Goal: Information Seeking & Learning: Check status

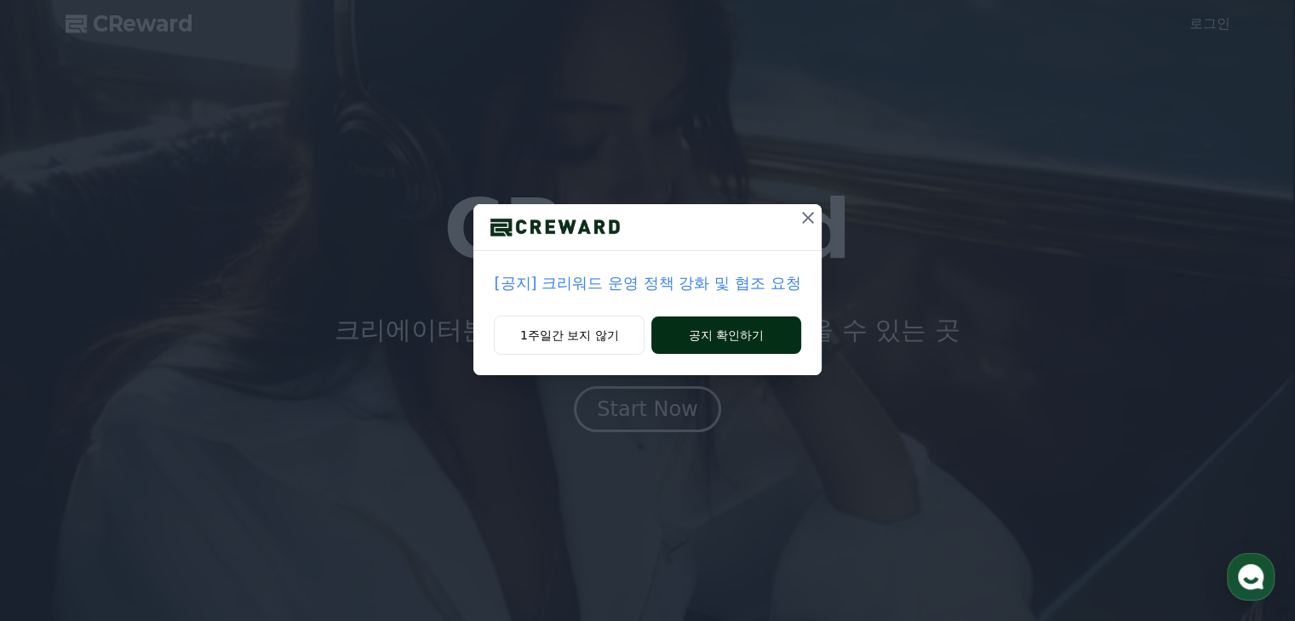
click at [762, 341] on button "공지 확인하기" at bounding box center [725, 335] width 149 height 37
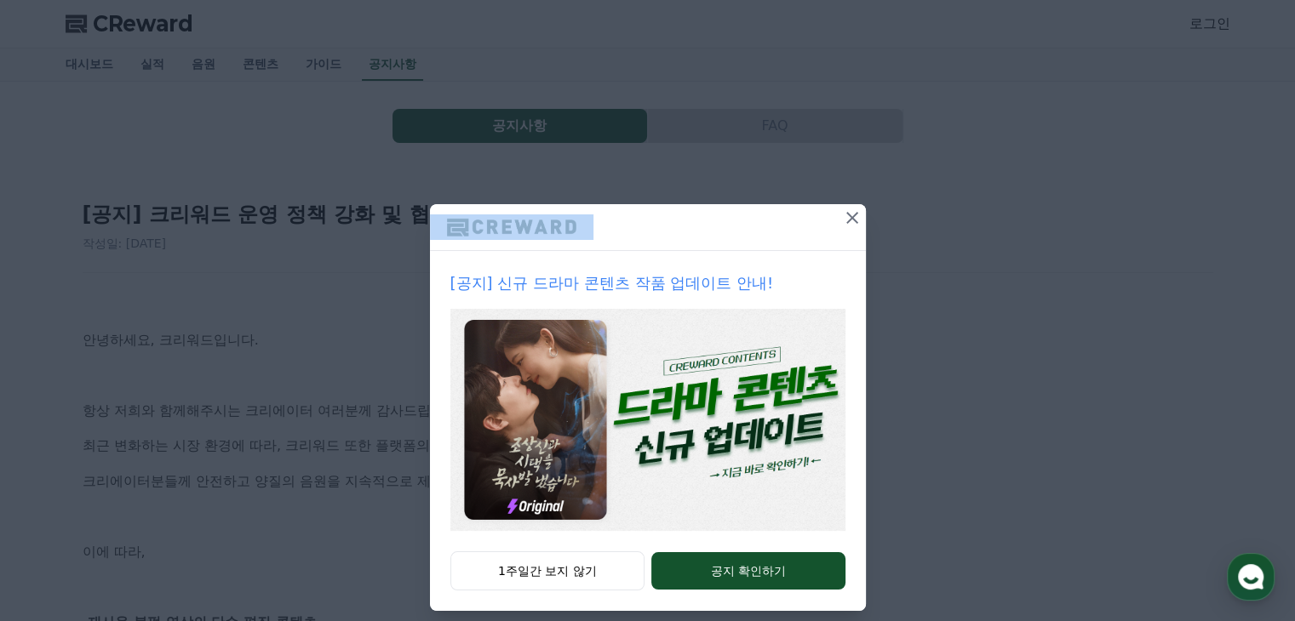
drag, startPoint x: 612, startPoint y: 238, endPoint x: 731, endPoint y: 232, distance: 119.3
click at [731, 232] on div at bounding box center [648, 227] width 436 height 47
click at [716, 566] on button "공지 확인하기" at bounding box center [747, 570] width 193 height 37
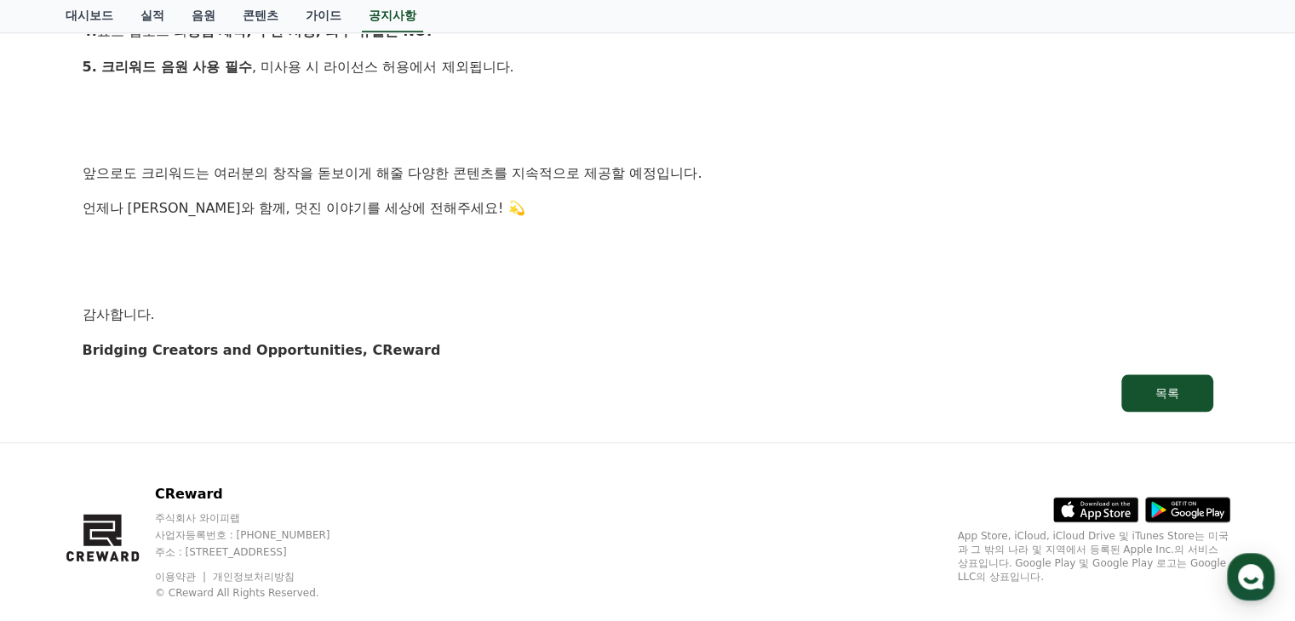
scroll to position [1788, 0]
click at [1174, 395] on div "목록" at bounding box center [1167, 392] width 24 height 17
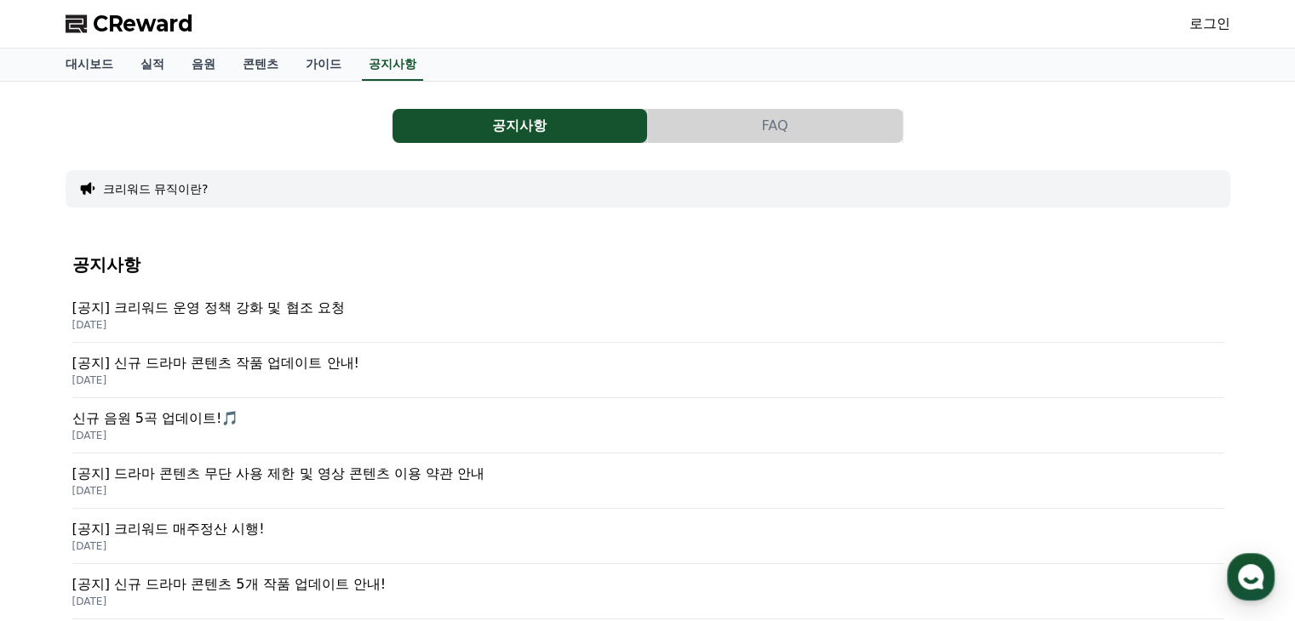
click at [310, 312] on p "[공지] 크리워드 운영 정책 강화 및 협조 요청" at bounding box center [647, 308] width 1151 height 20
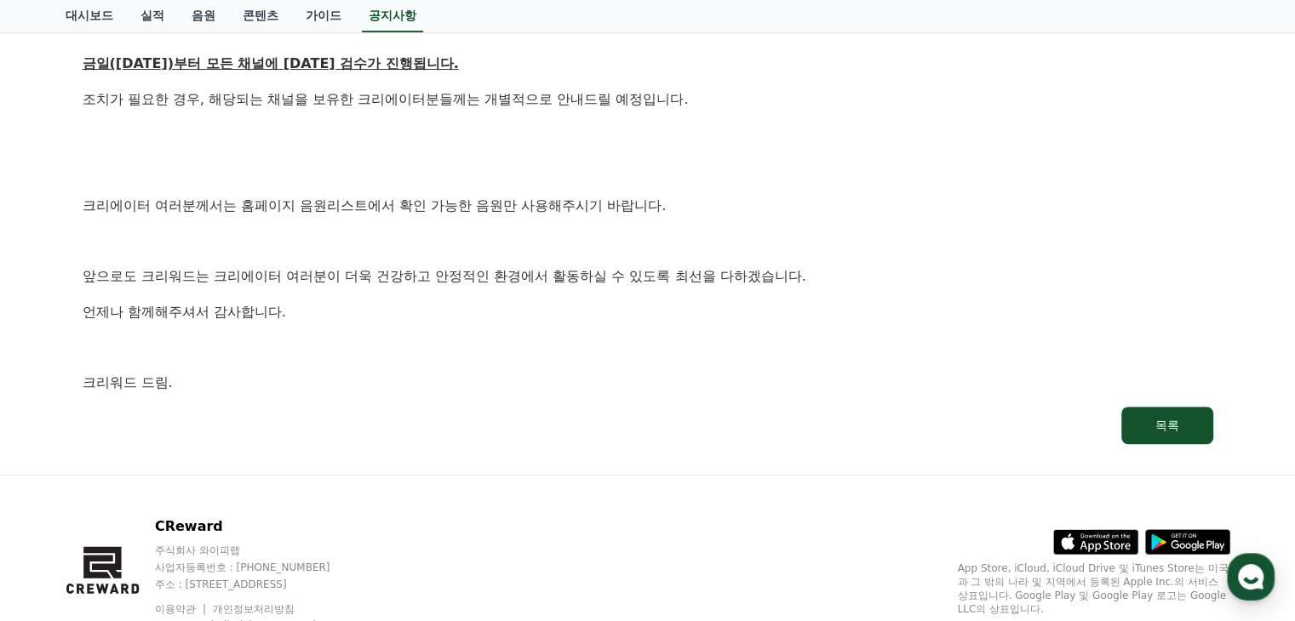
scroll to position [1022, 0]
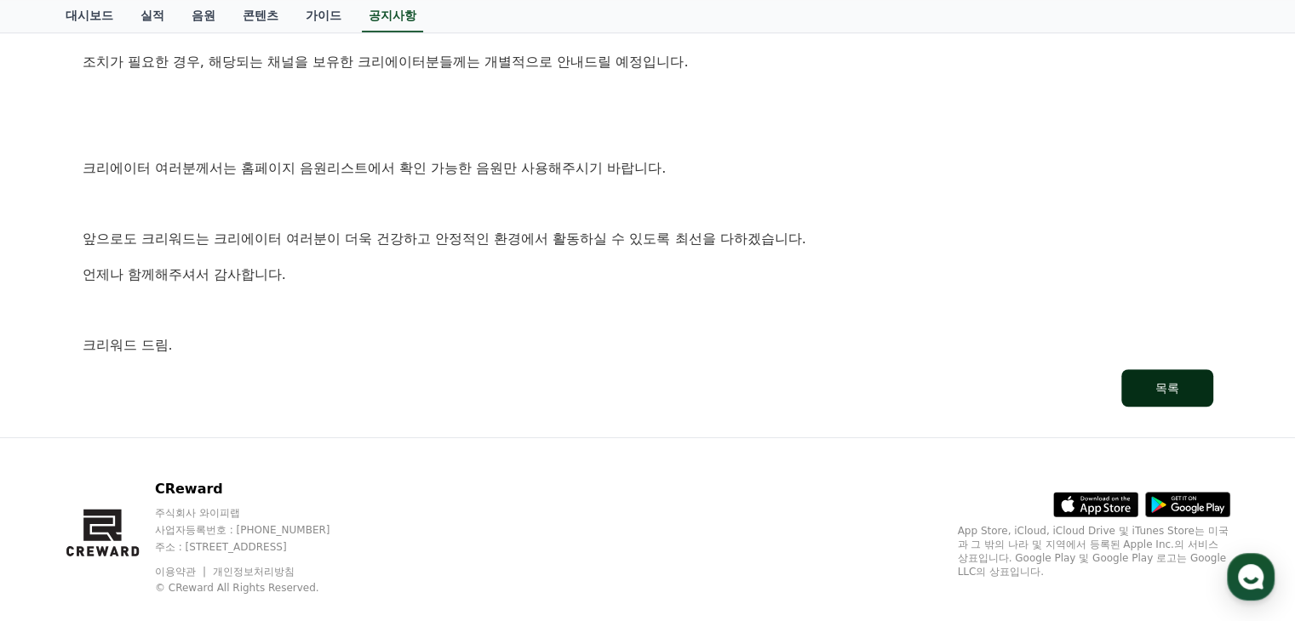
click at [1139, 375] on button "목록" at bounding box center [1167, 387] width 92 height 37
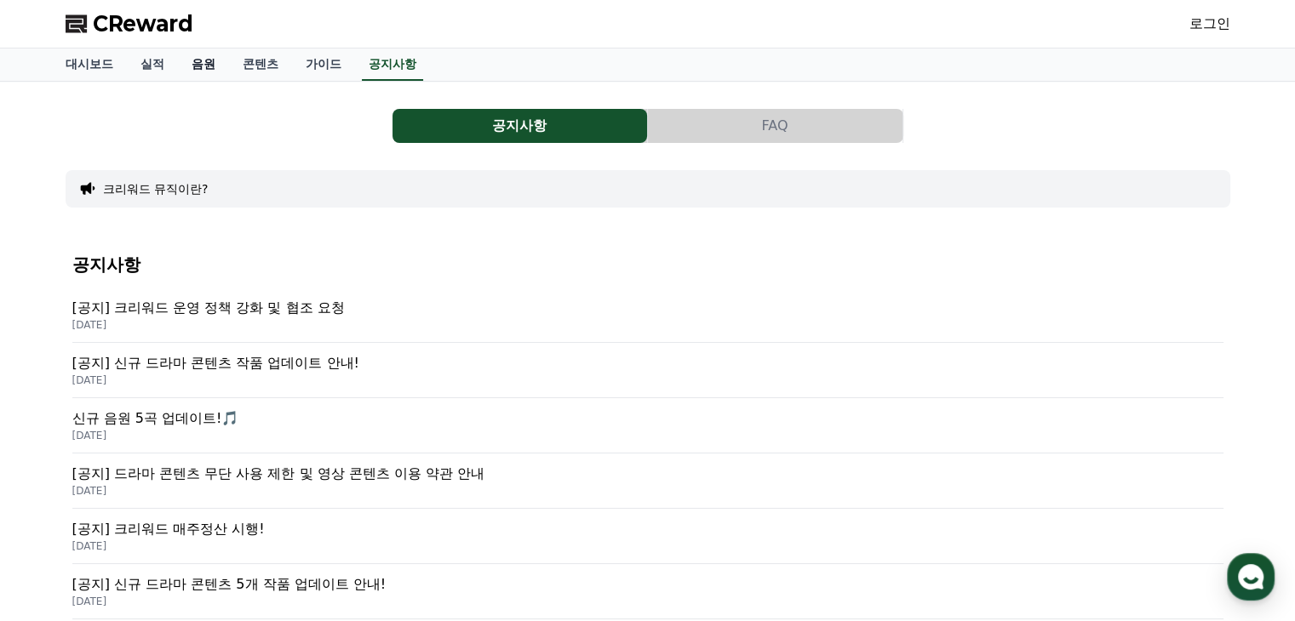
click at [204, 67] on link "음원" at bounding box center [203, 65] width 51 height 32
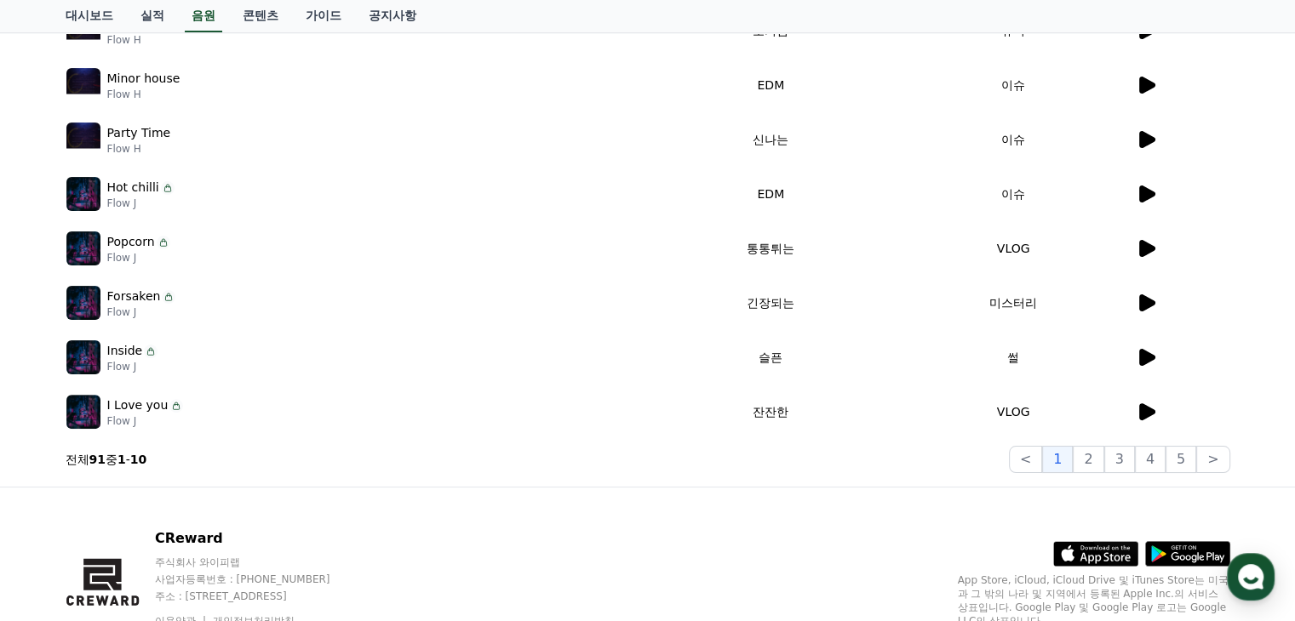
scroll to position [426, 0]
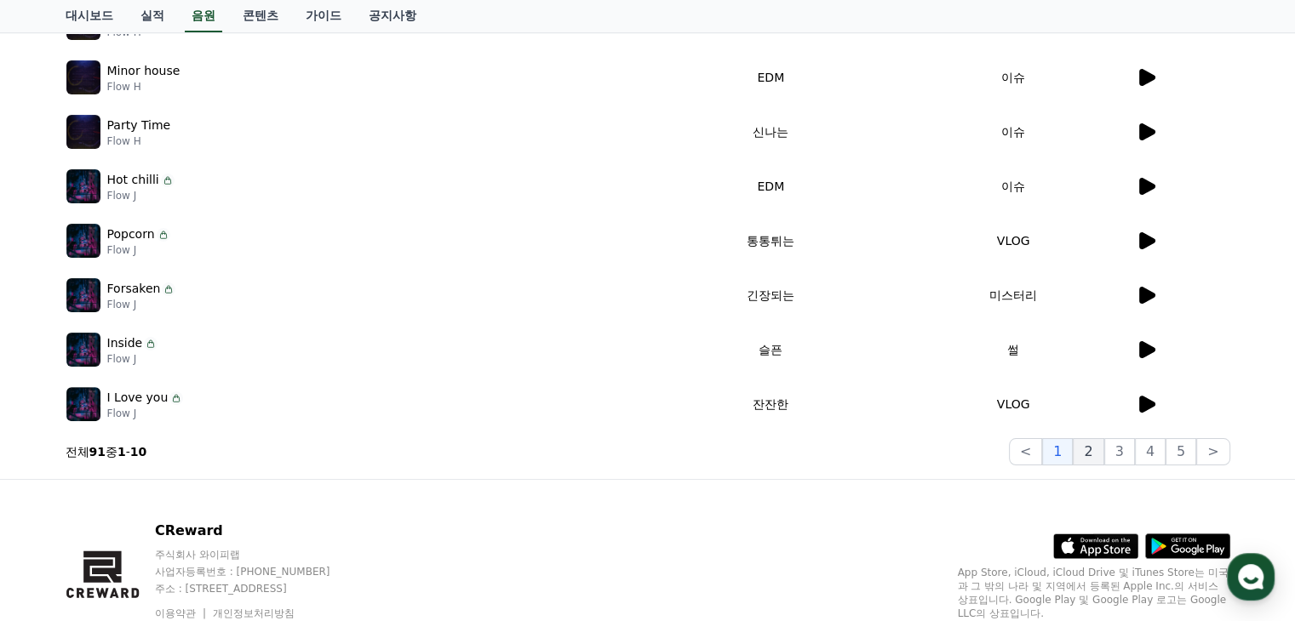
click at [1091, 452] on button "2" at bounding box center [1088, 451] width 31 height 27
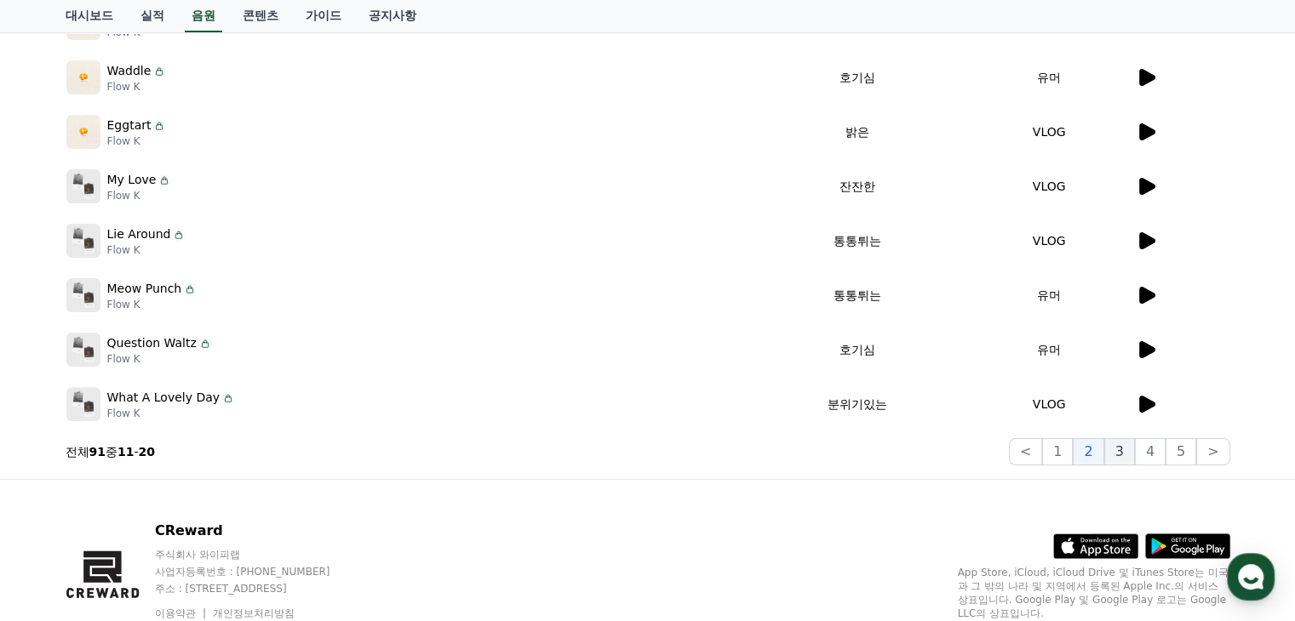
click at [1130, 454] on button "3" at bounding box center [1119, 451] width 31 height 27
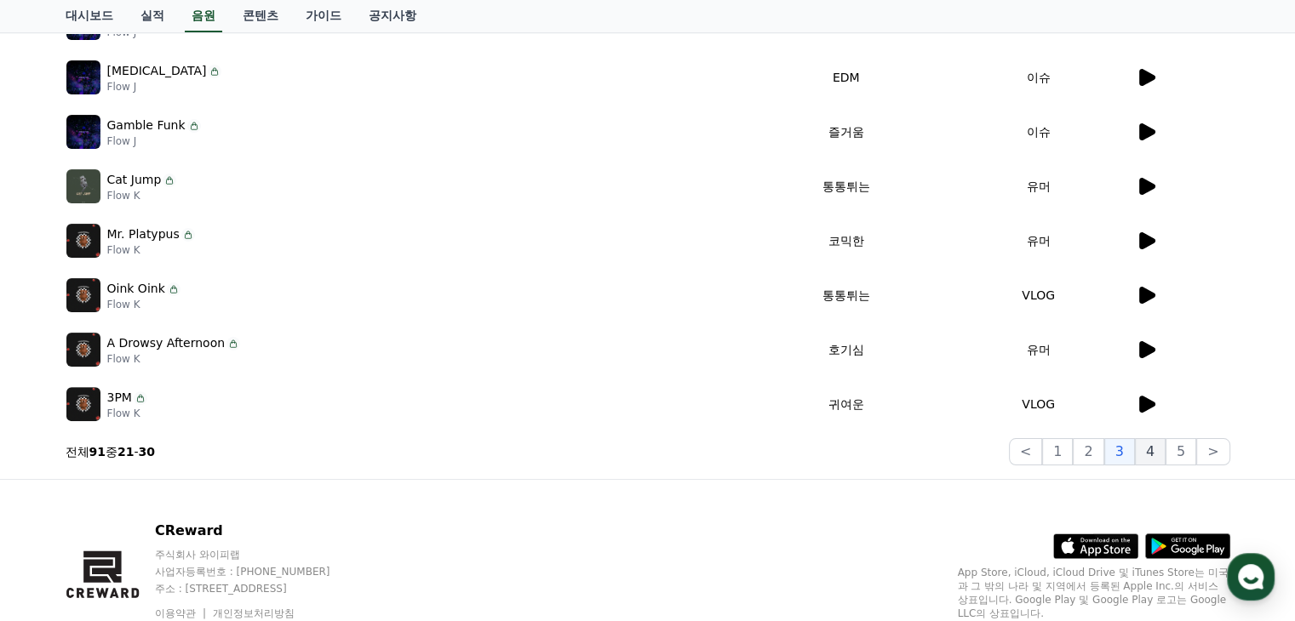
click at [1153, 452] on button "4" at bounding box center [1150, 451] width 31 height 27
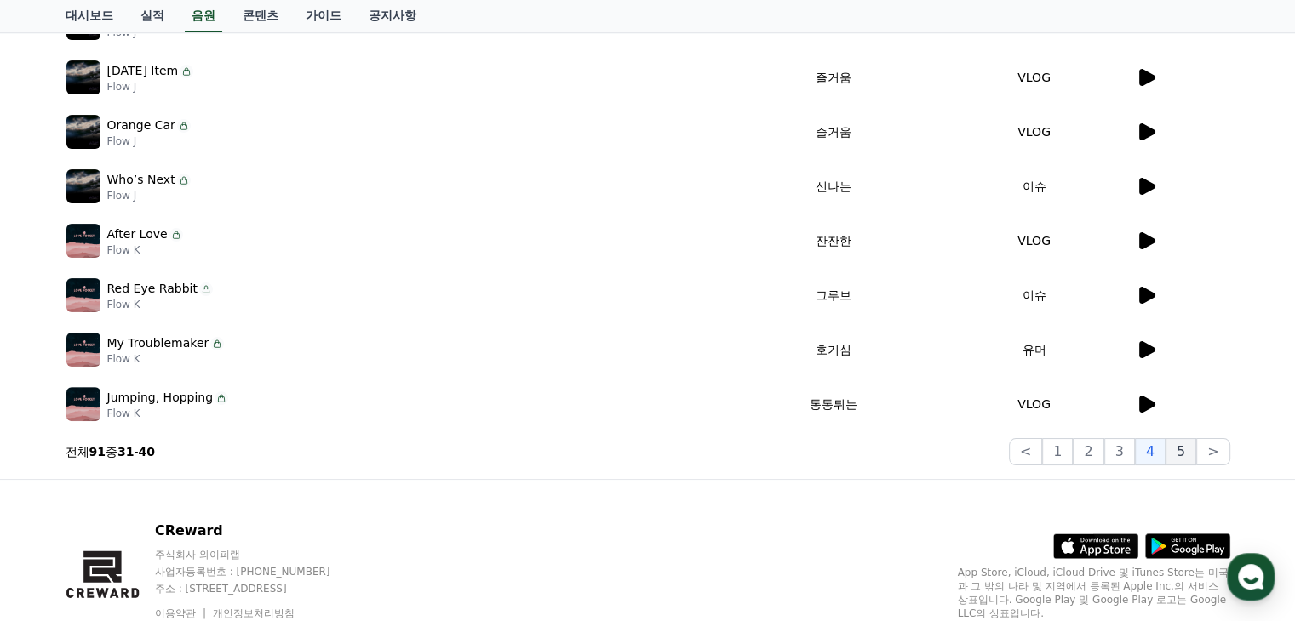
click at [1178, 450] on button "5" at bounding box center [1180, 451] width 31 height 27
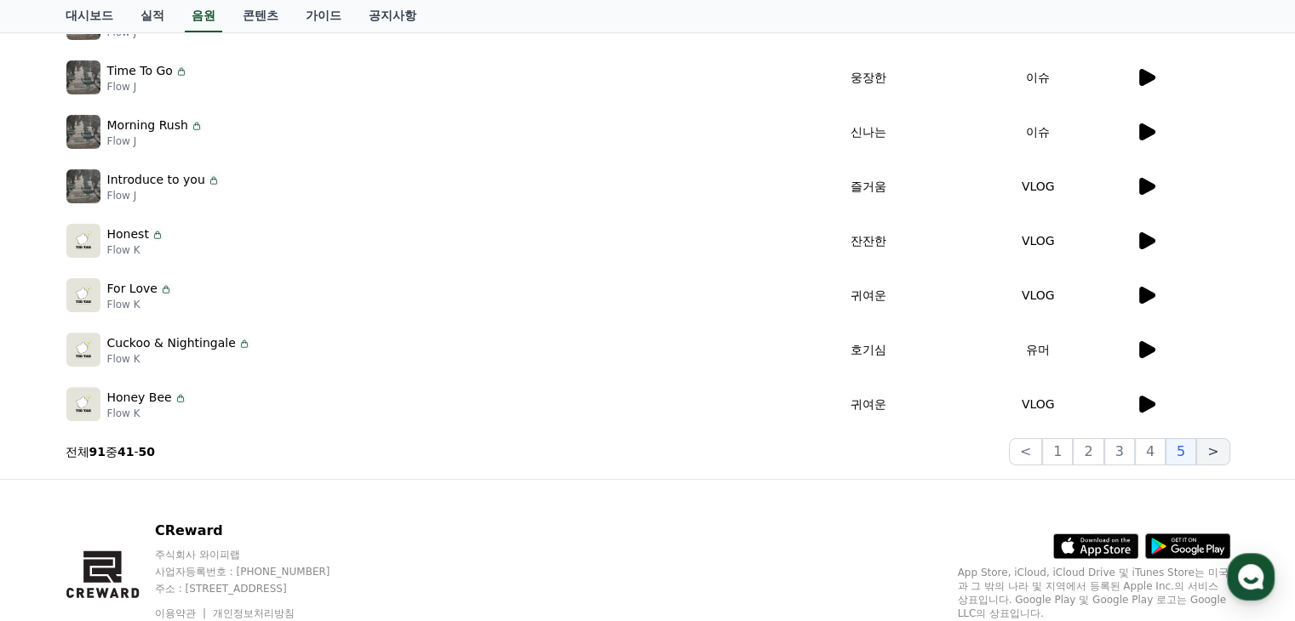
click at [1223, 453] on button ">" at bounding box center [1212, 451] width 33 height 27
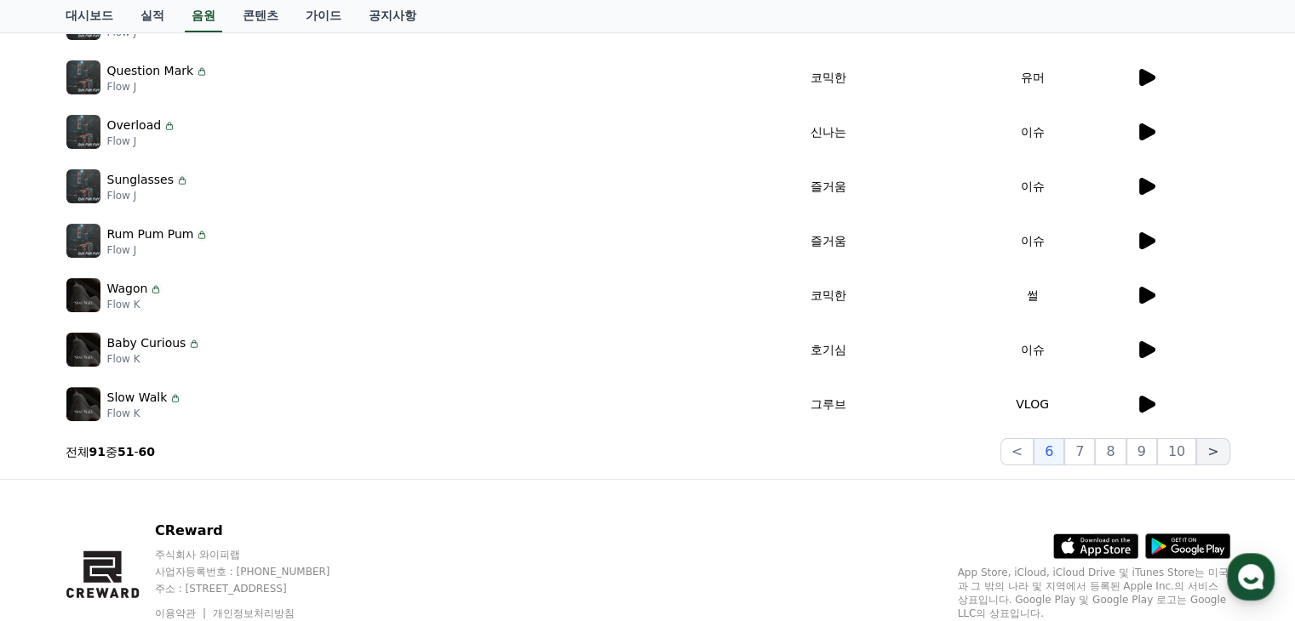
click at [1226, 452] on button ">" at bounding box center [1212, 451] width 33 height 27
click at [1219, 454] on button ">" at bounding box center [1212, 451] width 33 height 27
click at [1216, 455] on button ">" at bounding box center [1212, 451] width 33 height 27
click at [1177, 453] on button "10" at bounding box center [1176, 451] width 39 height 27
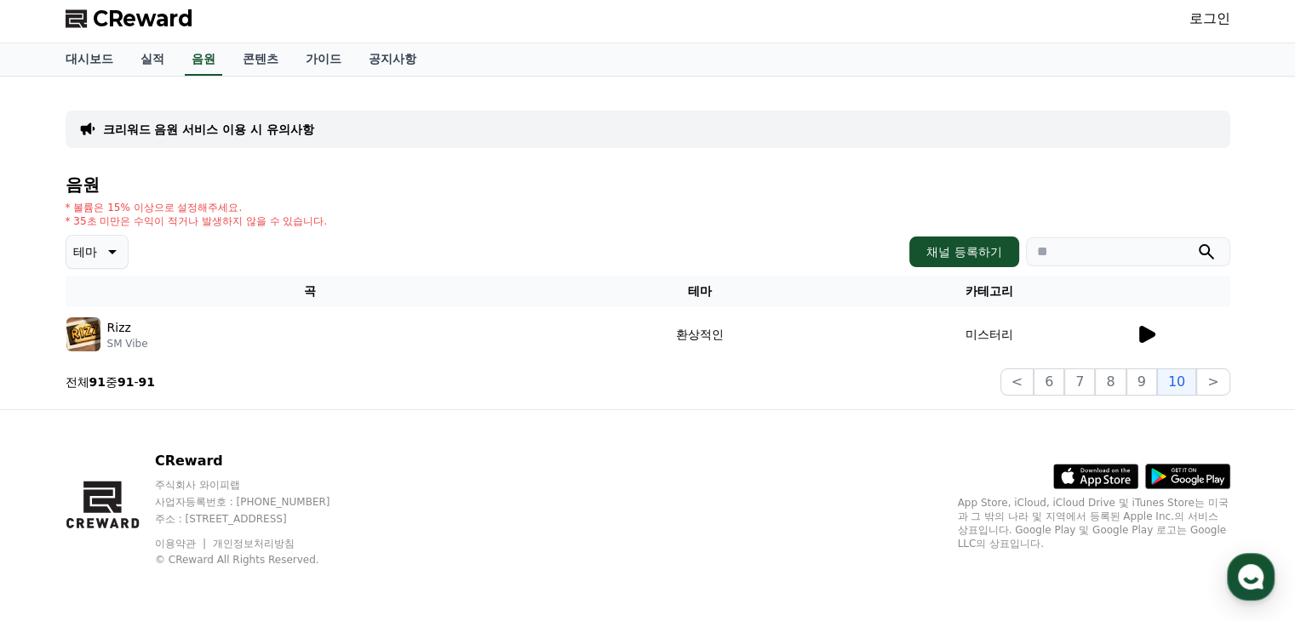
scroll to position [4, 0]
click at [1142, 375] on button "9" at bounding box center [1141, 382] width 31 height 27
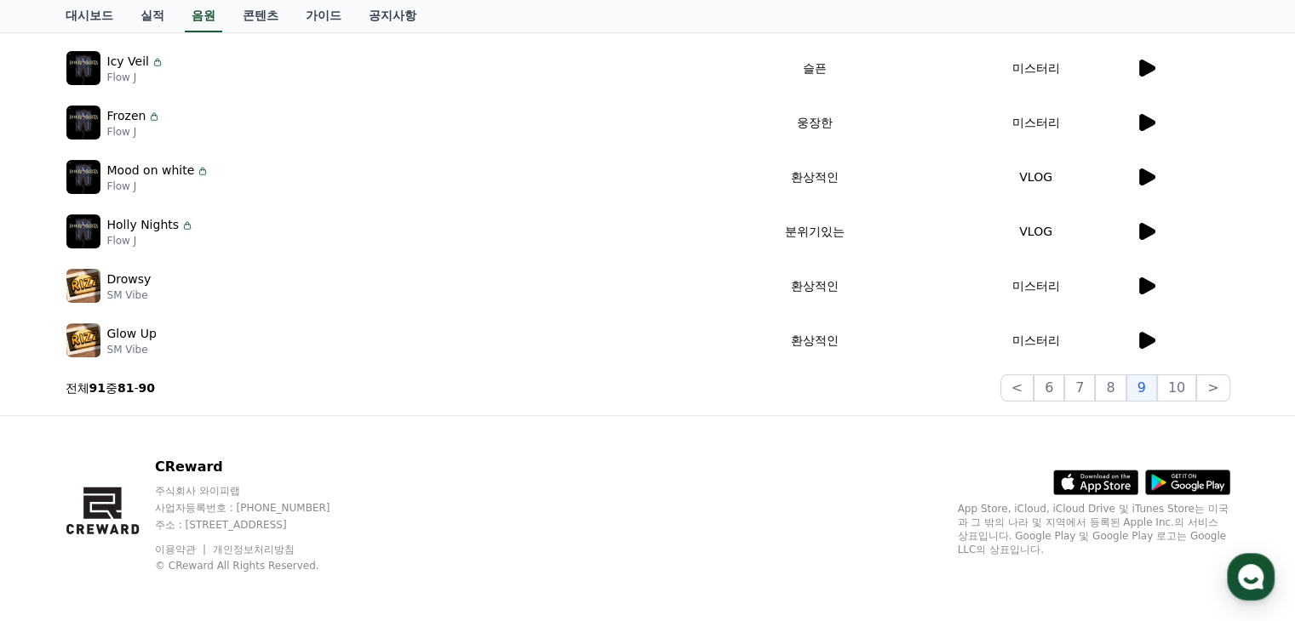
scroll to position [495, 0]
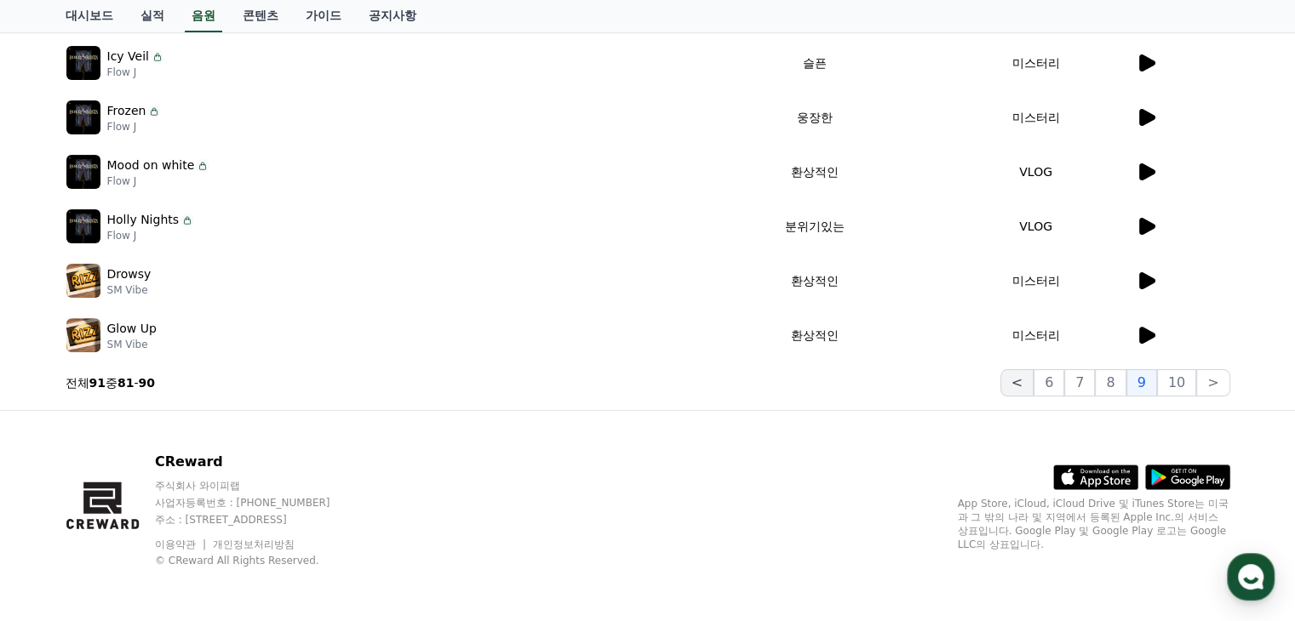
click at [1026, 375] on button "<" at bounding box center [1016, 382] width 33 height 27
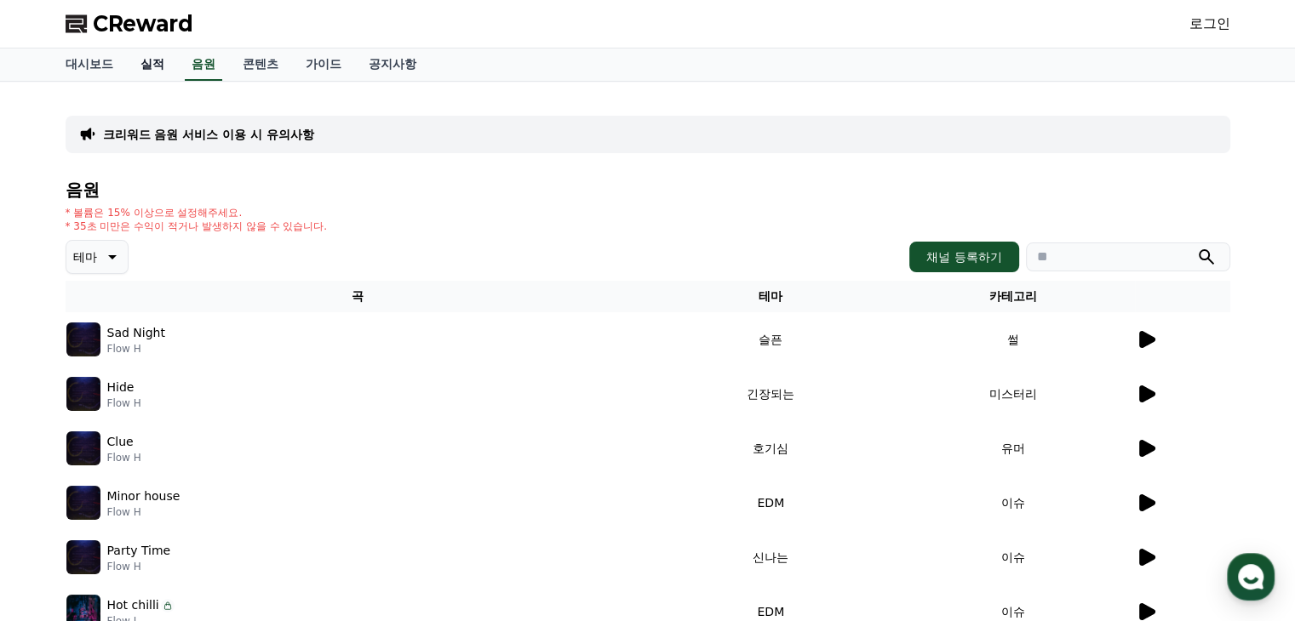
click at [146, 66] on link "실적" at bounding box center [152, 65] width 51 height 32
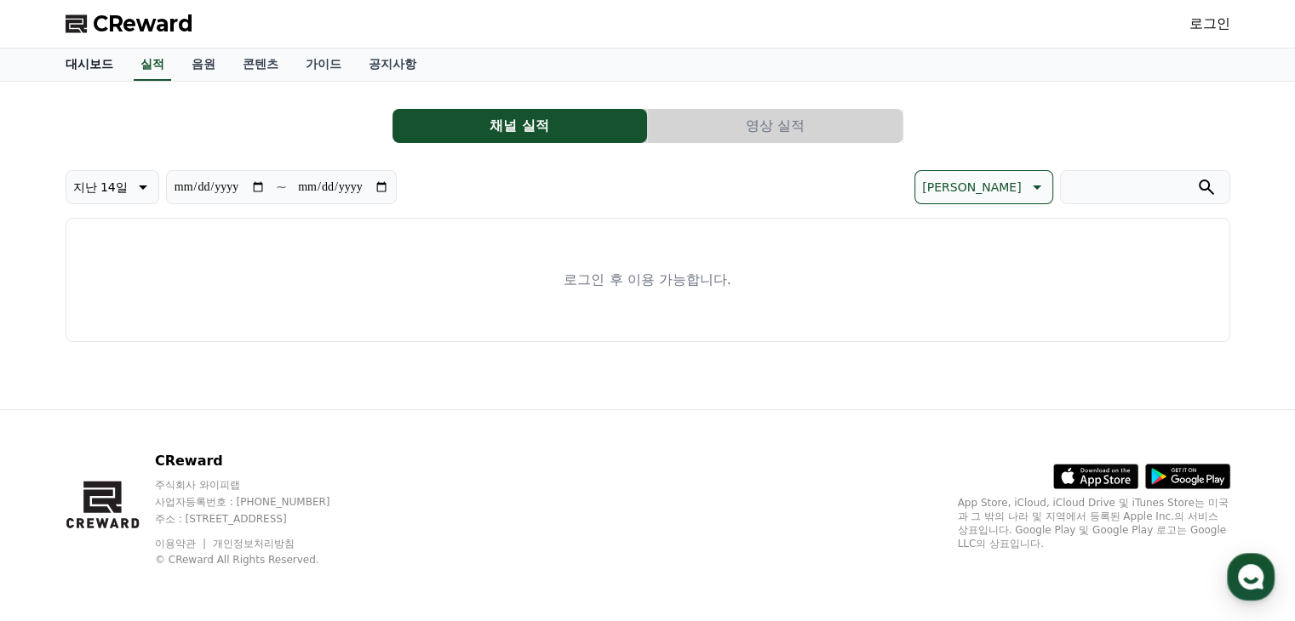
click at [64, 61] on link "대시보드" at bounding box center [89, 65] width 75 height 32
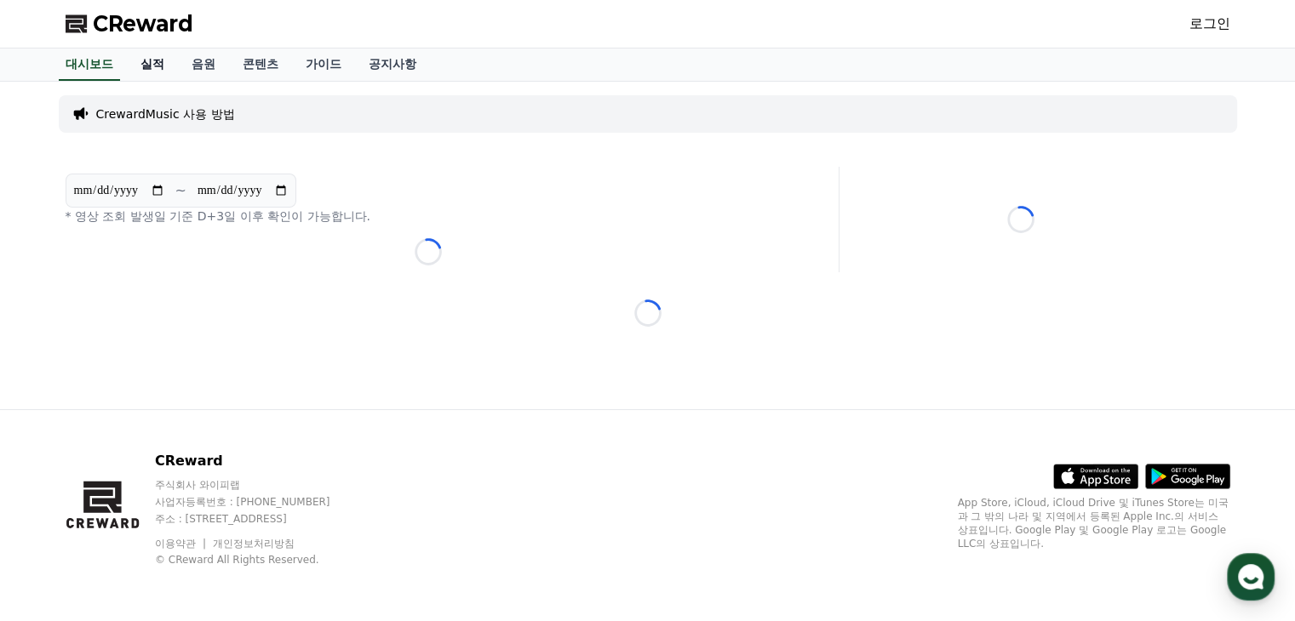
click at [152, 71] on link "실적" at bounding box center [152, 65] width 51 height 32
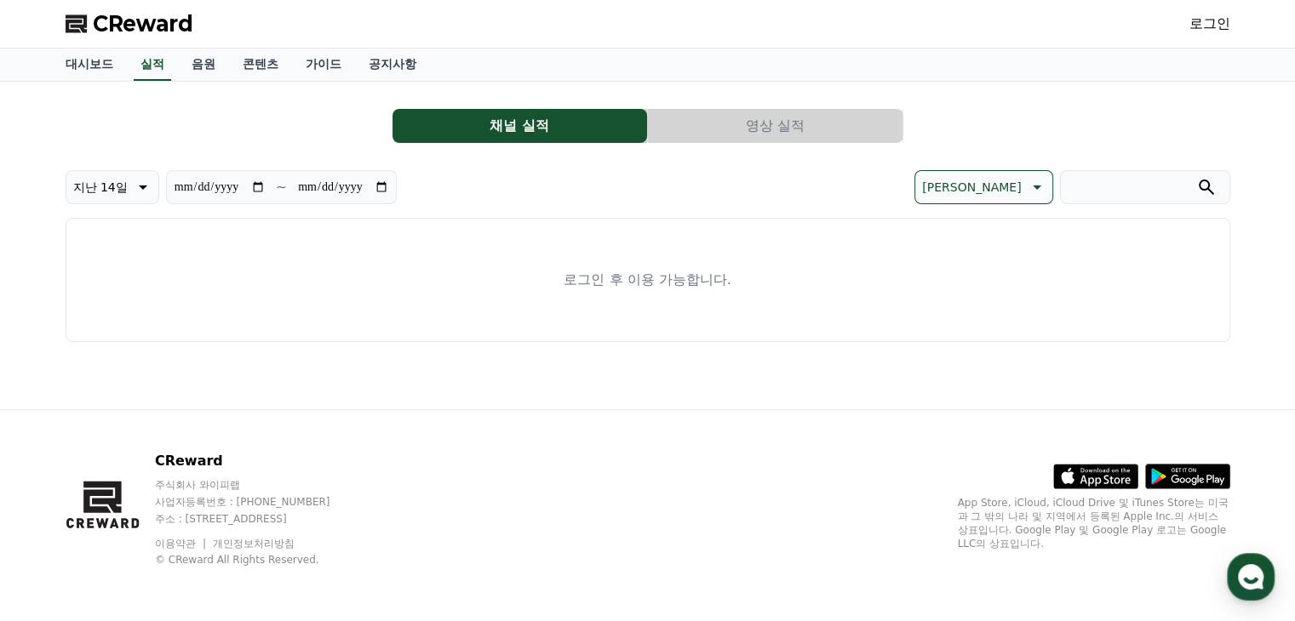
click at [793, 130] on button "영상 실적" at bounding box center [775, 126] width 255 height 34
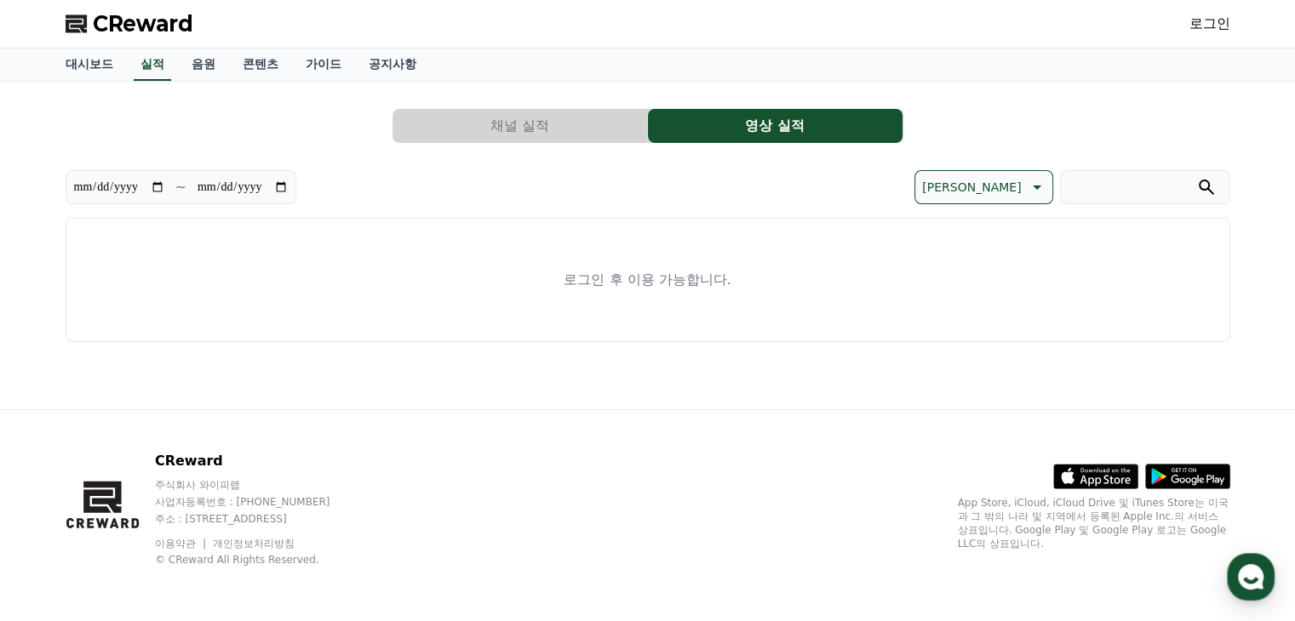
click at [555, 115] on button "채널 실적" at bounding box center [519, 126] width 255 height 34
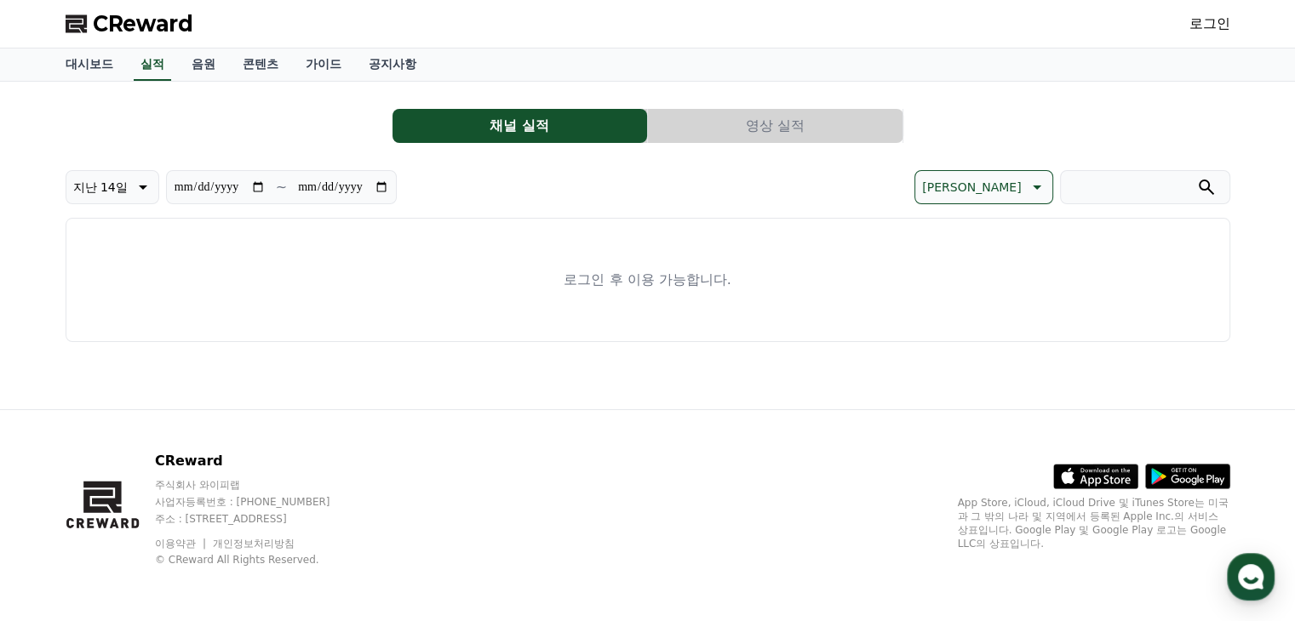
click at [796, 129] on button "영상 실적" at bounding box center [775, 126] width 255 height 34
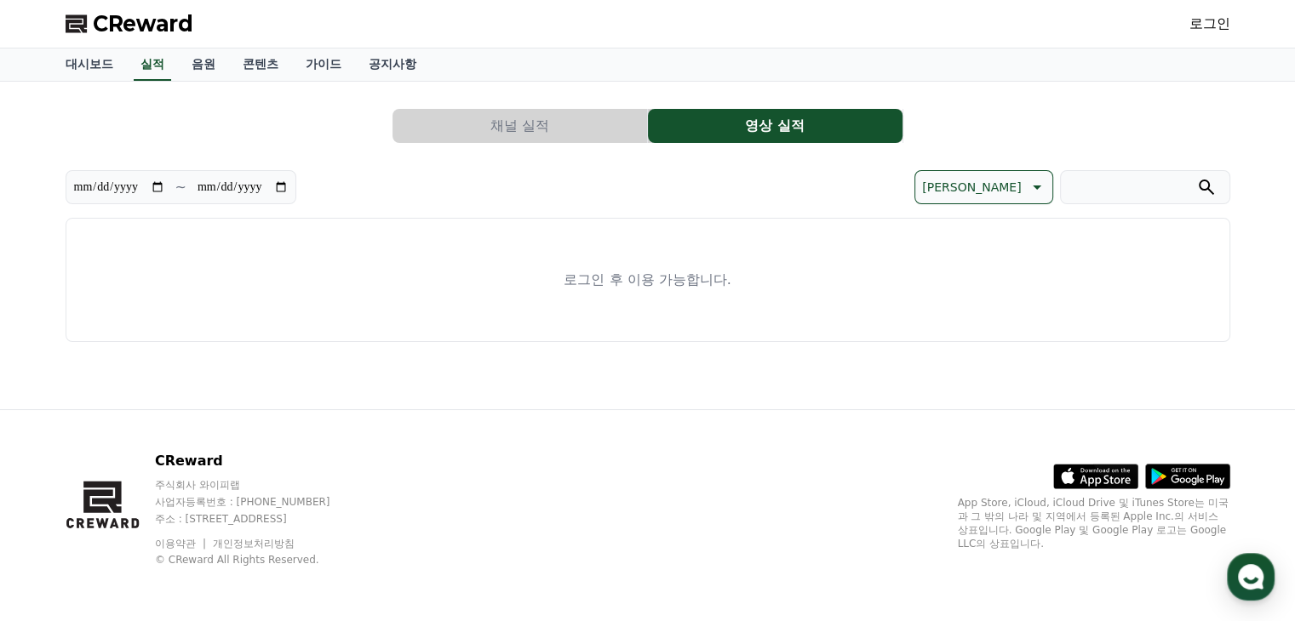
click at [565, 135] on button "채널 실적" at bounding box center [519, 126] width 255 height 34
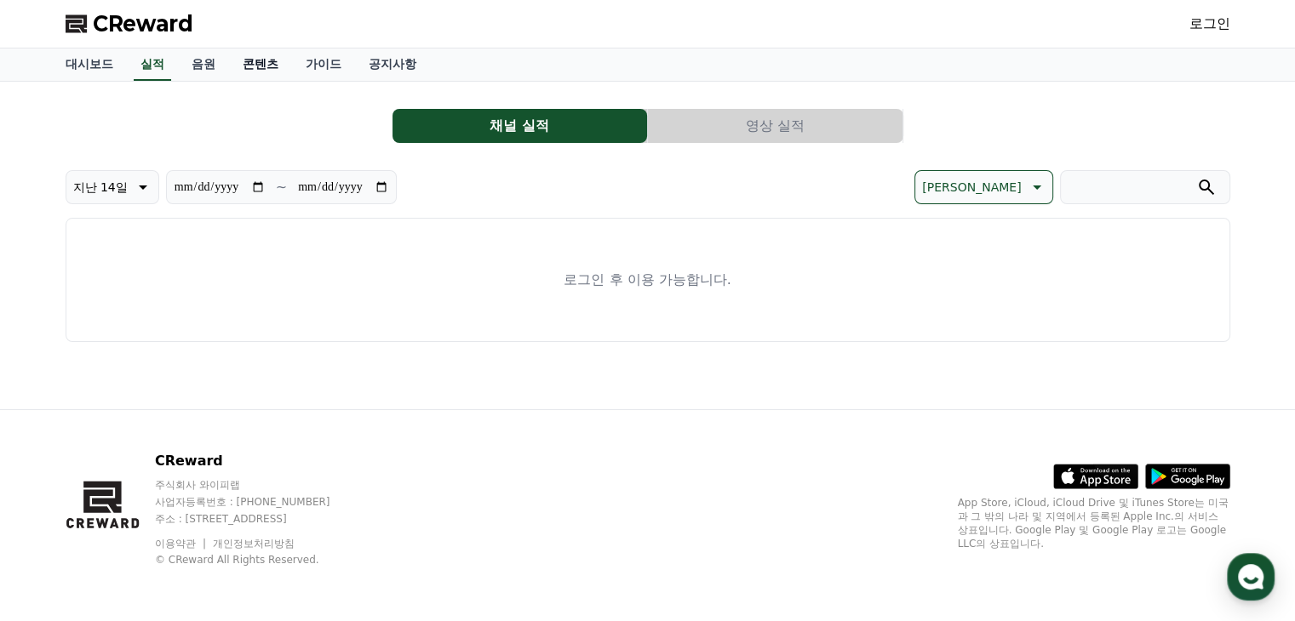
click at [272, 66] on link "콘텐츠" at bounding box center [260, 65] width 63 height 32
